Goal: Information Seeking & Learning: Learn about a topic

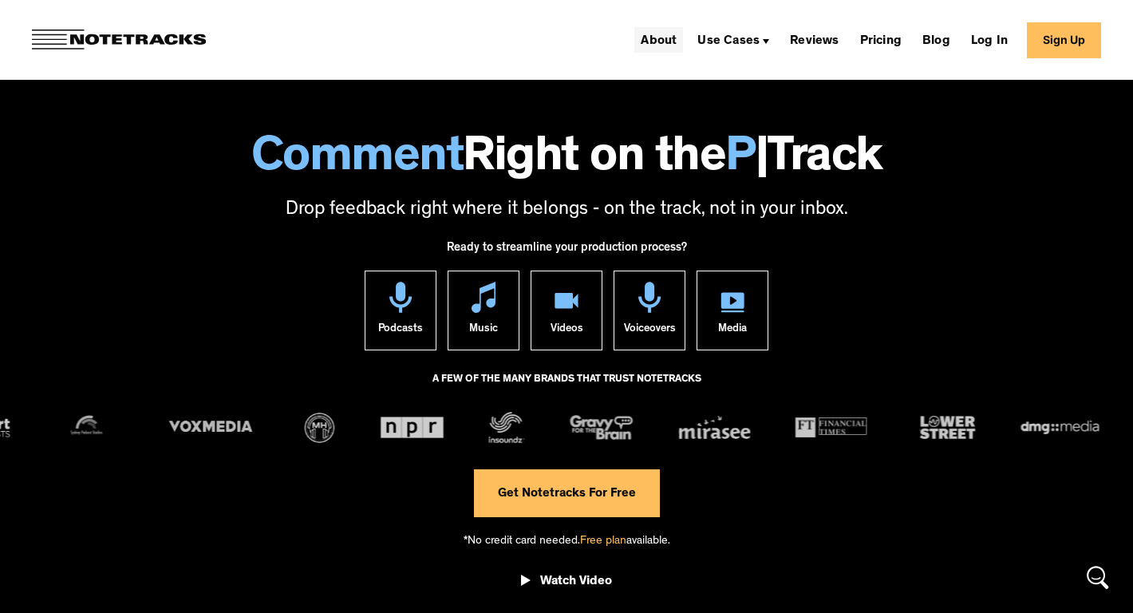
click at [668, 38] on link "About" at bounding box center [659, 40] width 49 height 26
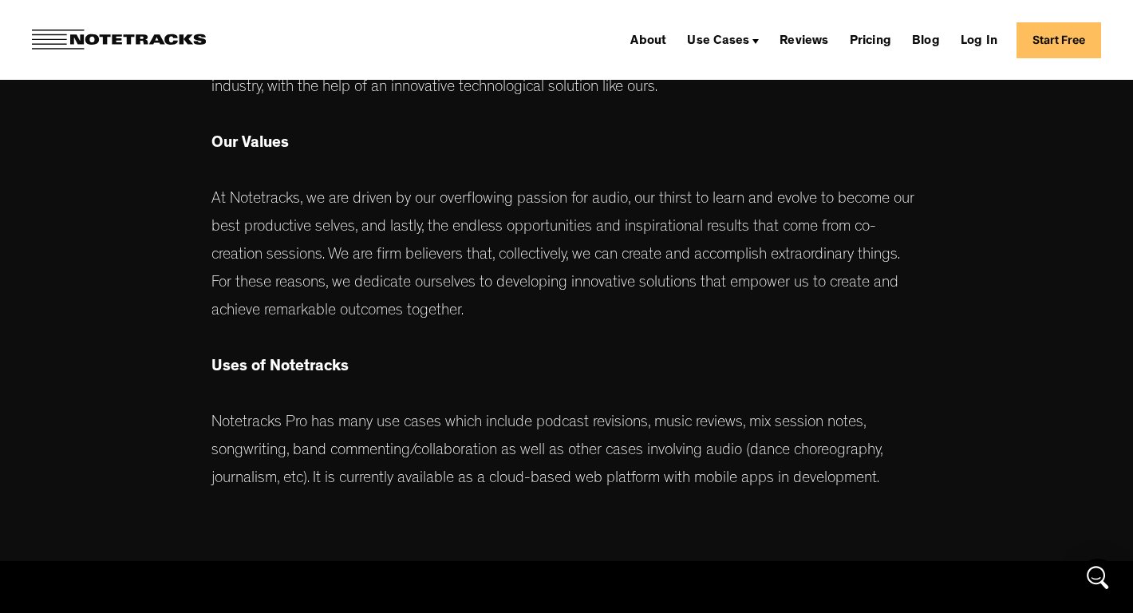
scroll to position [561, 0]
